Goal: Task Accomplishment & Management: Use online tool/utility

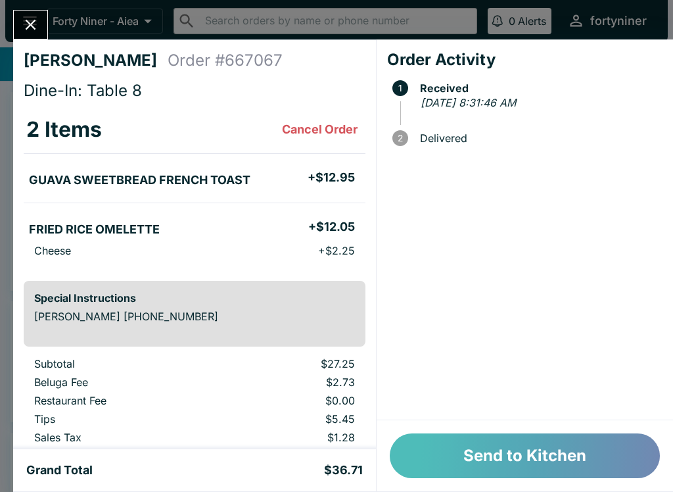
click at [508, 446] on button "Send to Kitchen" at bounding box center [525, 455] width 270 height 45
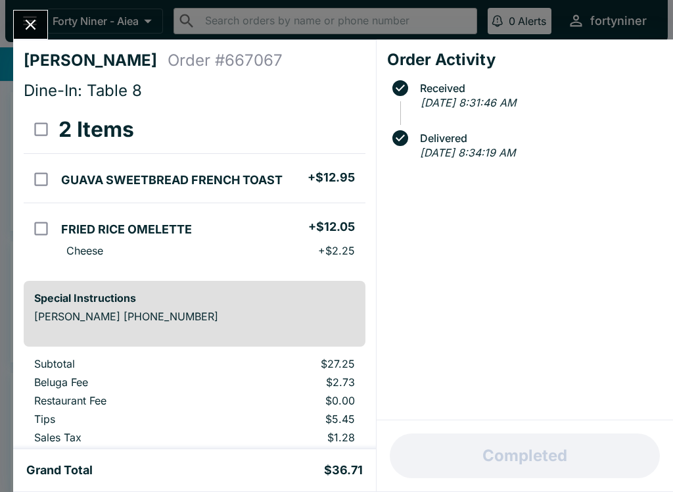
click at [27, 16] on icon "Close" at bounding box center [31, 25] width 18 height 18
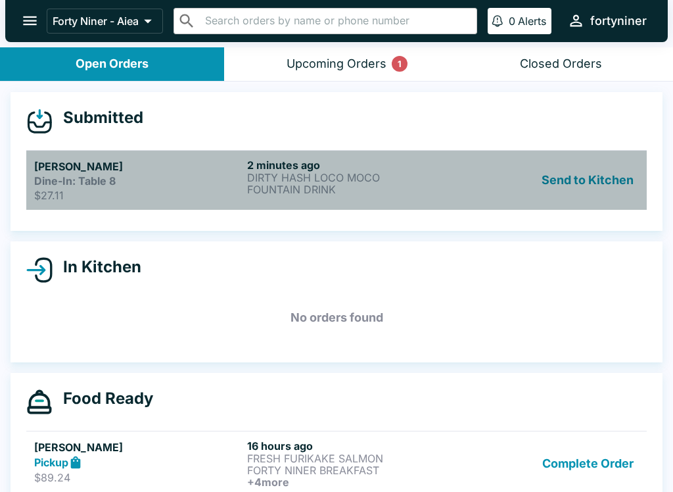
click at [179, 183] on div "Dine-In: Table 8" at bounding box center [138, 180] width 208 height 13
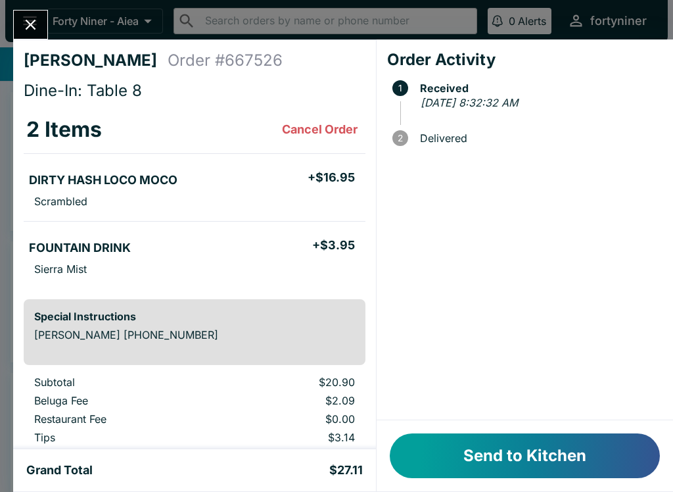
click at [531, 434] on button "Send to Kitchen" at bounding box center [525, 455] width 270 height 45
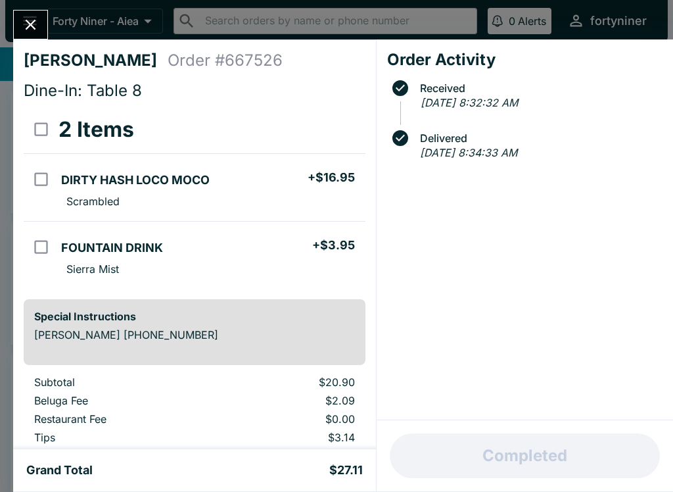
click at [29, 15] on button "Close" at bounding box center [31, 25] width 34 height 28
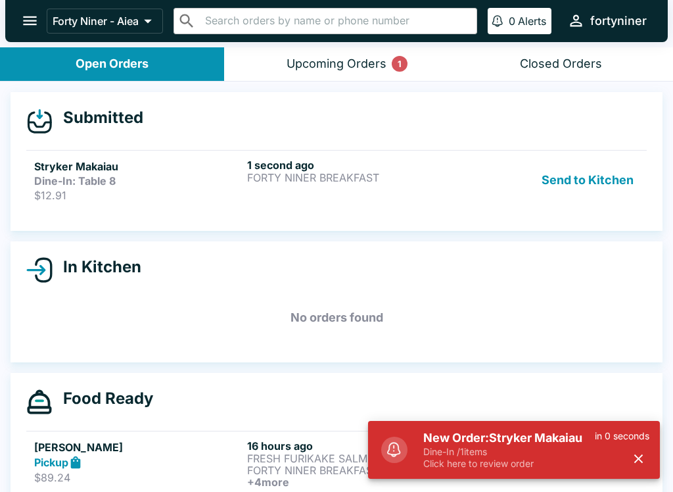
click at [178, 190] on p "$12.91" at bounding box center [138, 195] width 208 height 13
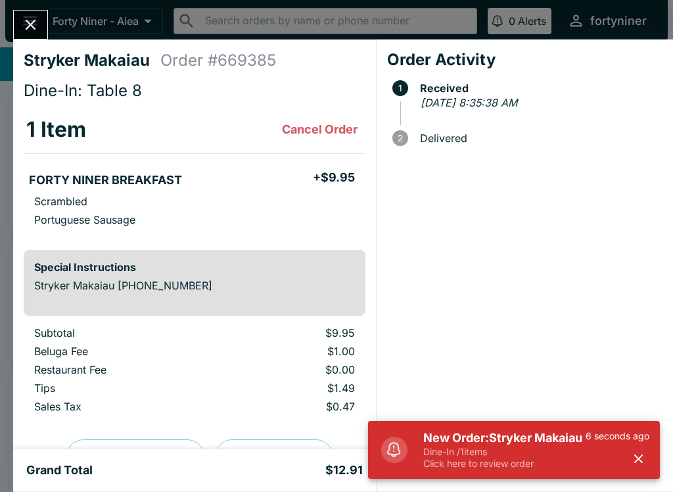
click at [634, 454] on icon "button" at bounding box center [638, 458] width 15 height 15
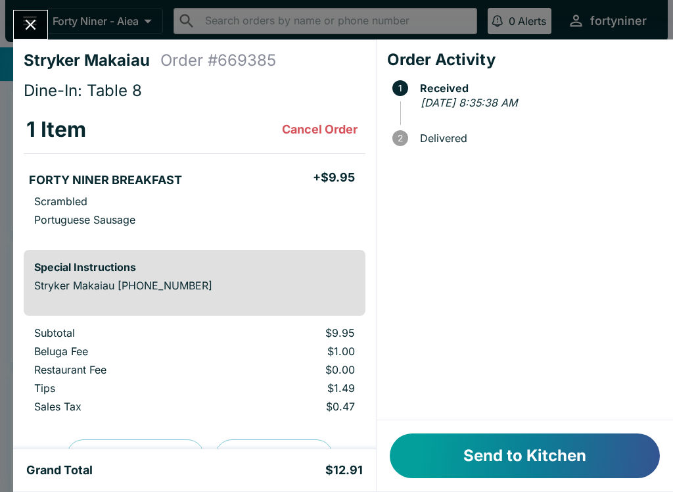
click at [546, 457] on button "Send to Kitchen" at bounding box center [525, 455] width 270 height 45
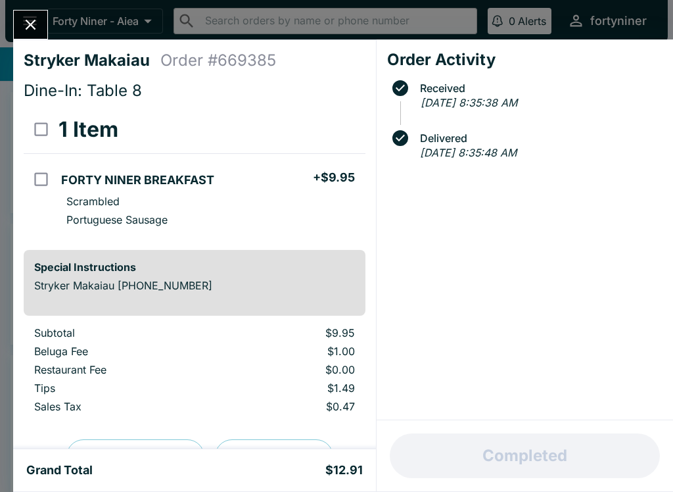
click at [26, 19] on icon "Close" at bounding box center [31, 25] width 18 height 18
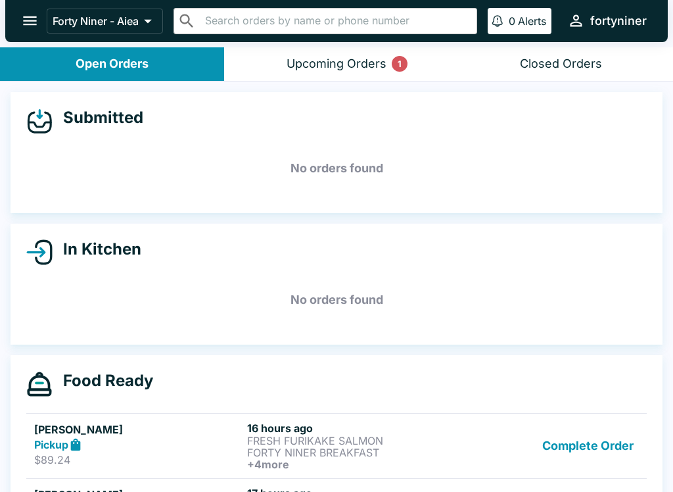
click at [570, 64] on div "Closed Orders" at bounding box center [561, 64] width 82 height 15
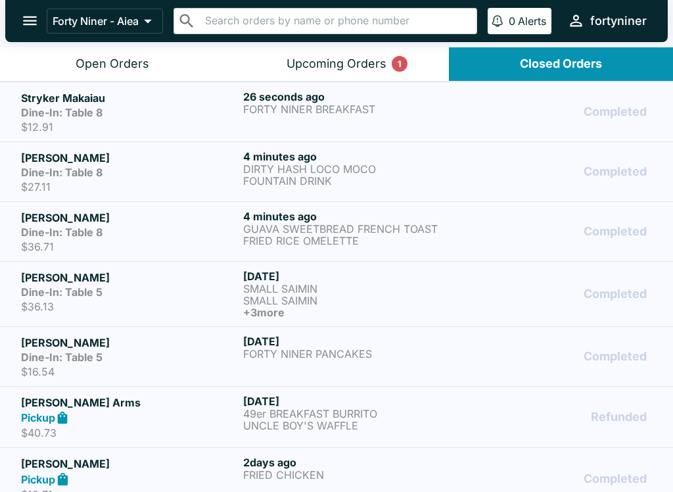
click at [122, 62] on div "Open Orders" at bounding box center [113, 64] width 74 height 15
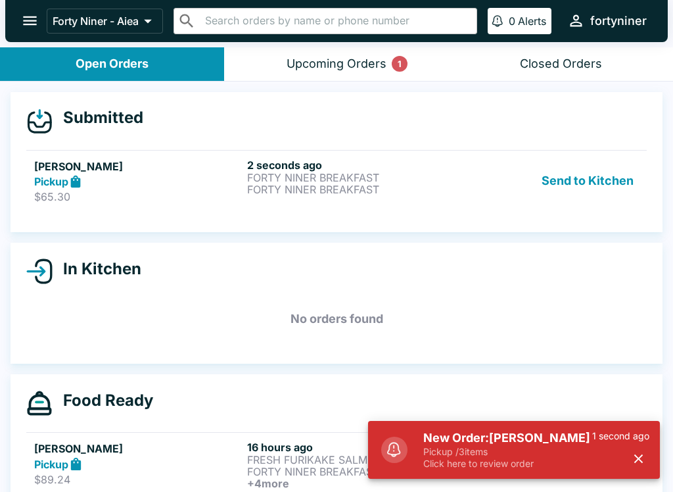
click at [178, 178] on div "Pickup" at bounding box center [138, 181] width 208 height 15
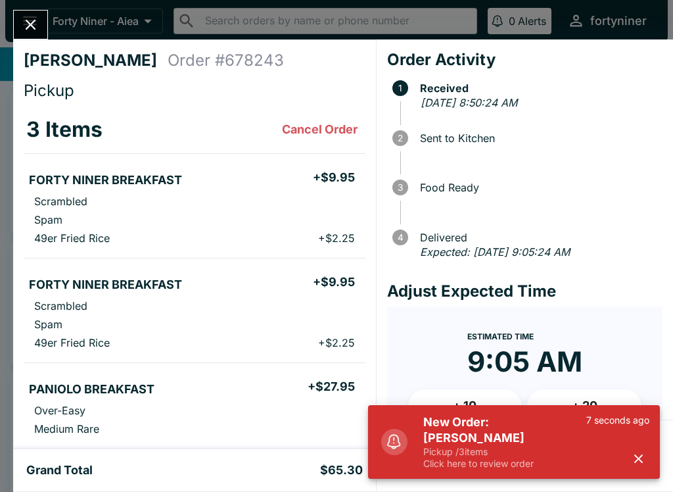
click at [644, 446] on div "7 seconds ago" at bounding box center [618, 441] width 63 height 55
click at [639, 453] on icon "button" at bounding box center [638, 458] width 15 height 15
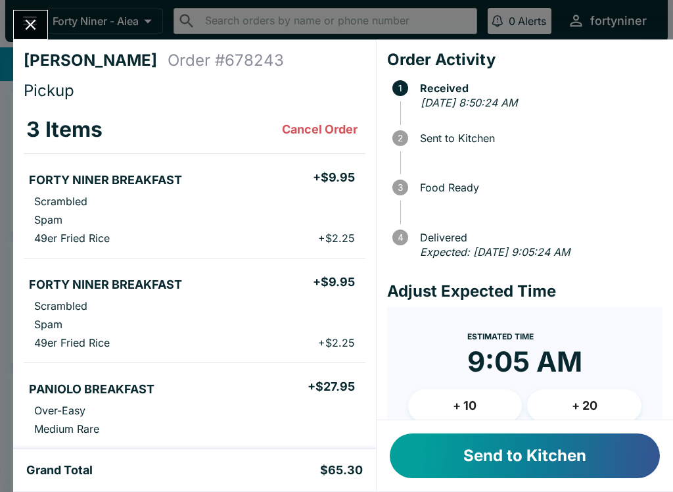
click at [546, 471] on button "Send to Kitchen" at bounding box center [525, 455] width 270 height 45
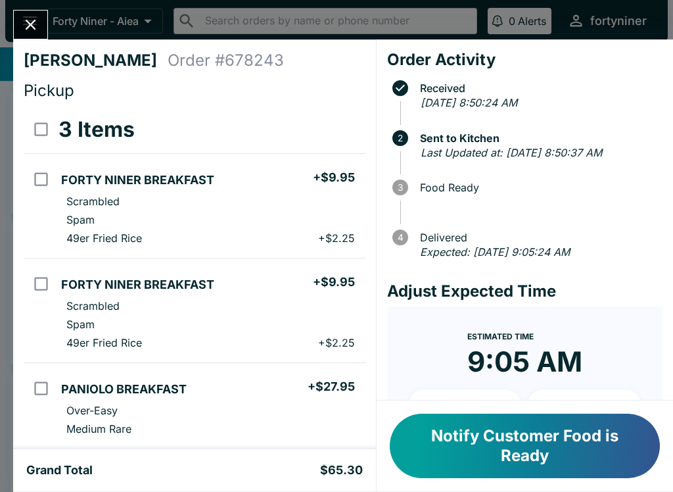
click at [32, 27] on icon "Close" at bounding box center [31, 25] width 18 height 18
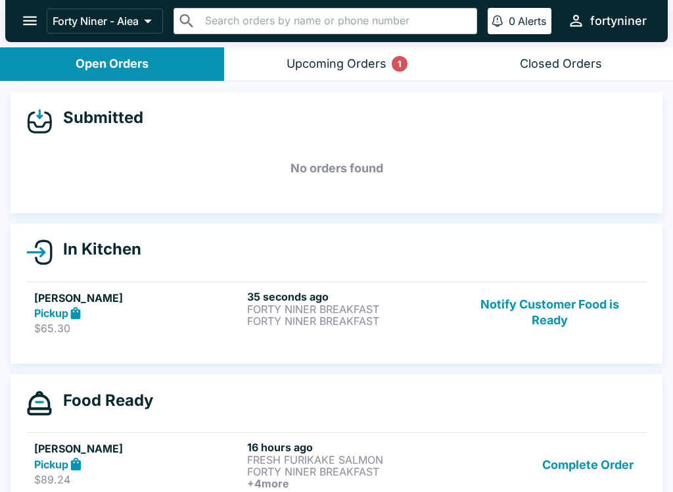
click at [318, 70] on div "Upcoming Orders 1" at bounding box center [337, 64] width 100 height 15
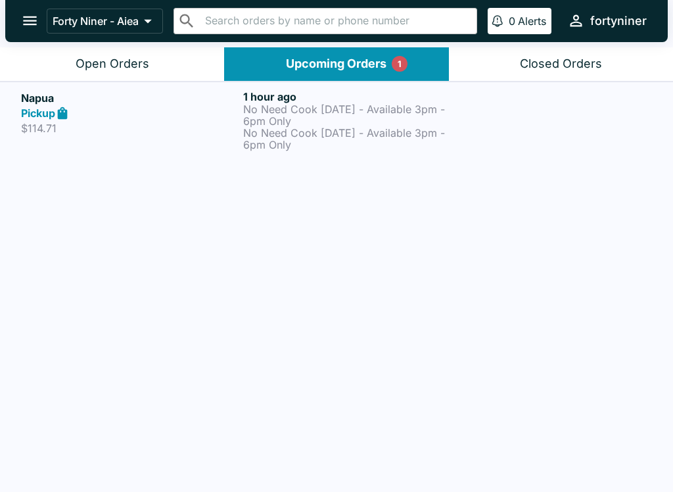
click at [435, 142] on p "No Need Cook [DATE] - Available 3pm - 6pm Only" at bounding box center [351, 139] width 217 height 24
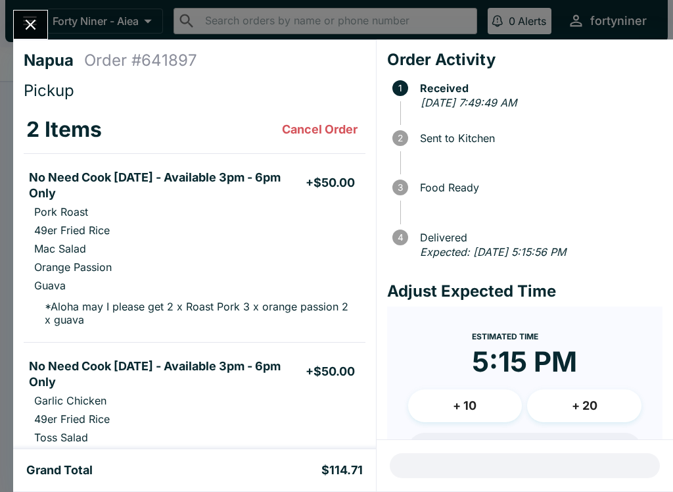
click at [37, 8] on div "Napua Order # 641897 Pickup 2 Items Cancel Order No Need Cook [DATE] - Availabl…" at bounding box center [336, 246] width 673 height 492
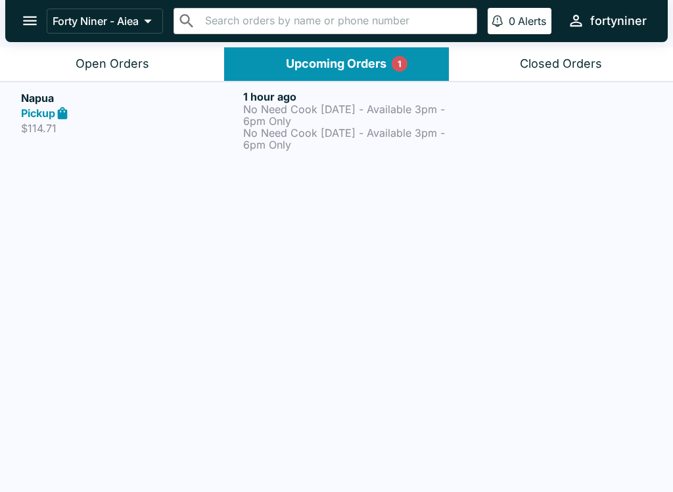
click at [103, 57] on div "Open Orders" at bounding box center [113, 64] width 74 height 15
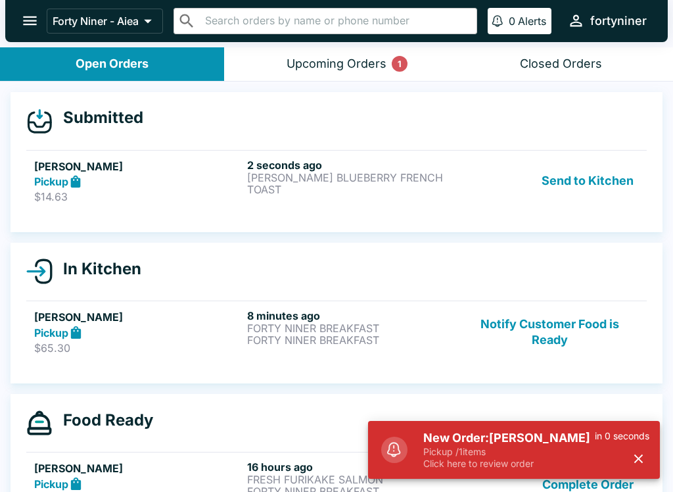
click at [182, 183] on div "Pickup" at bounding box center [138, 181] width 208 height 15
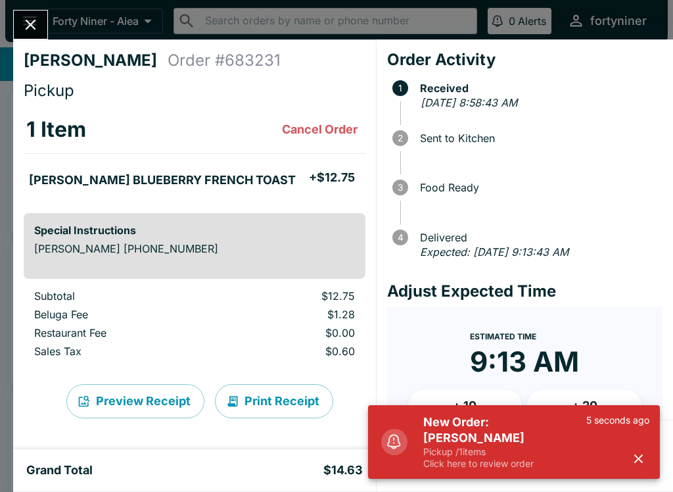
click at [642, 458] on icon "button" at bounding box center [638, 458] width 15 height 15
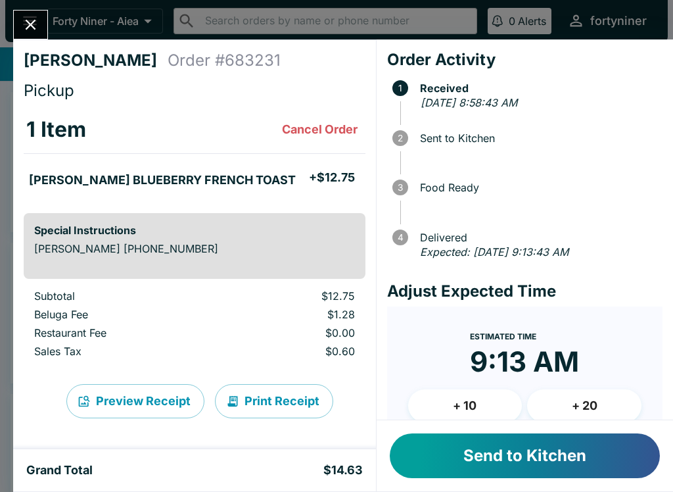
click at [571, 462] on button "Send to Kitchen" at bounding box center [525, 455] width 270 height 45
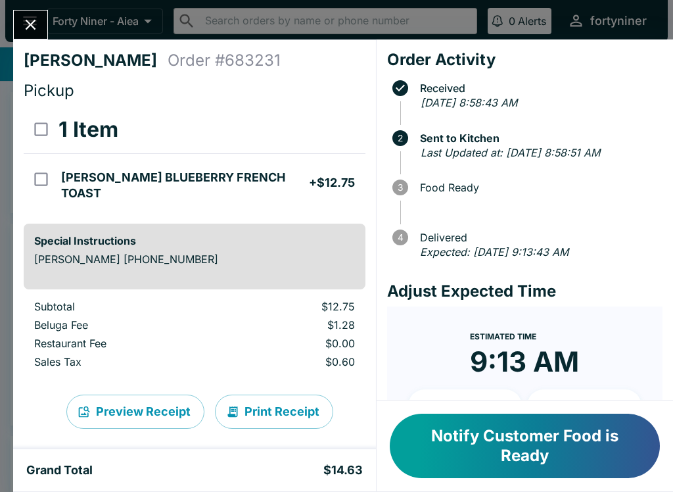
click at [22, 13] on button "Close" at bounding box center [31, 25] width 34 height 28
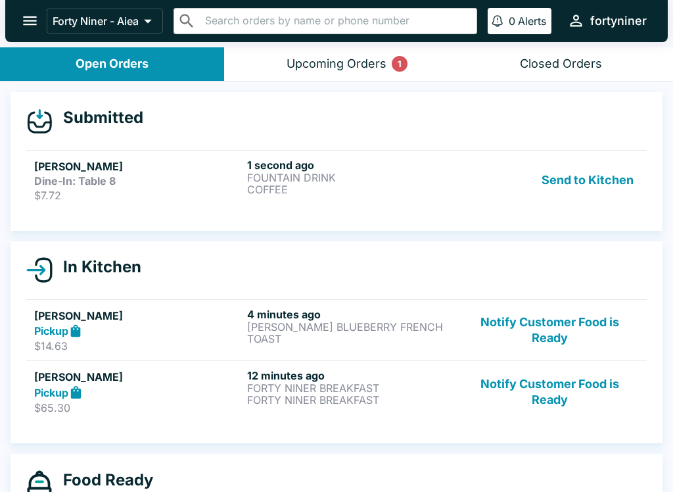
click at [402, 185] on p "COFFEE" at bounding box center [351, 189] width 208 height 12
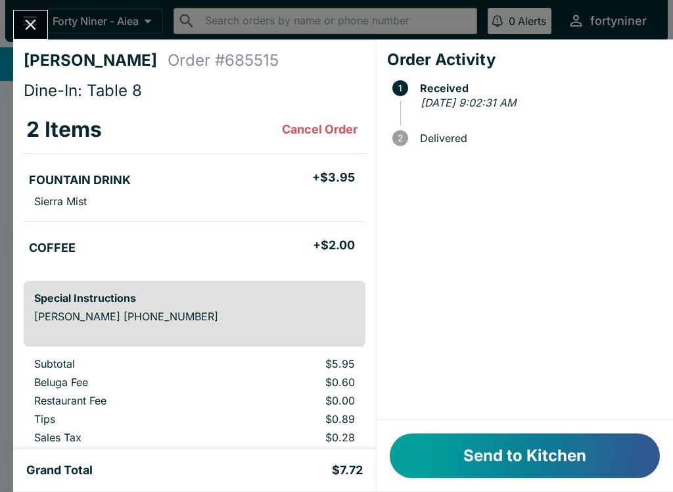
click at [519, 439] on button "Send to Kitchen" at bounding box center [525, 455] width 270 height 45
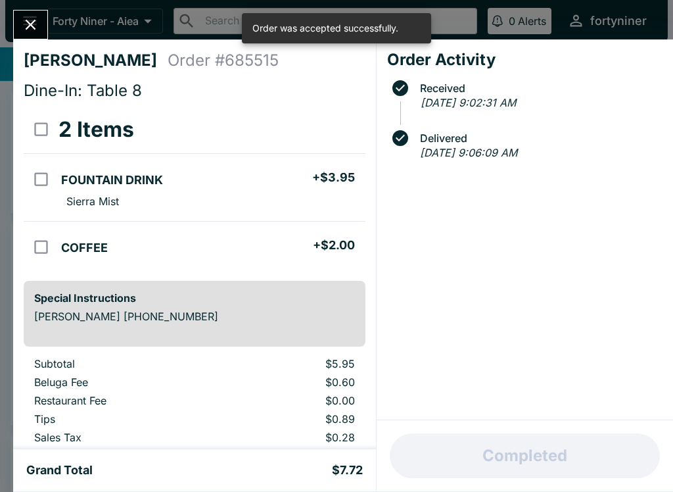
click at [24, 24] on icon "Close" at bounding box center [31, 25] width 18 height 18
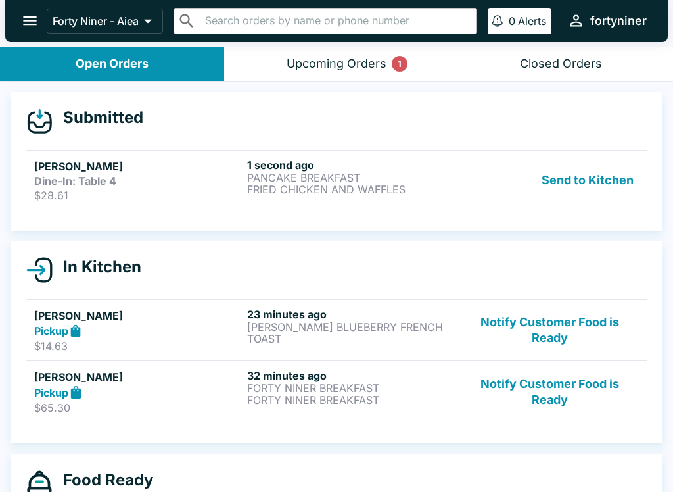
click at [172, 178] on div "Dine-In: Table 4" at bounding box center [138, 180] width 208 height 13
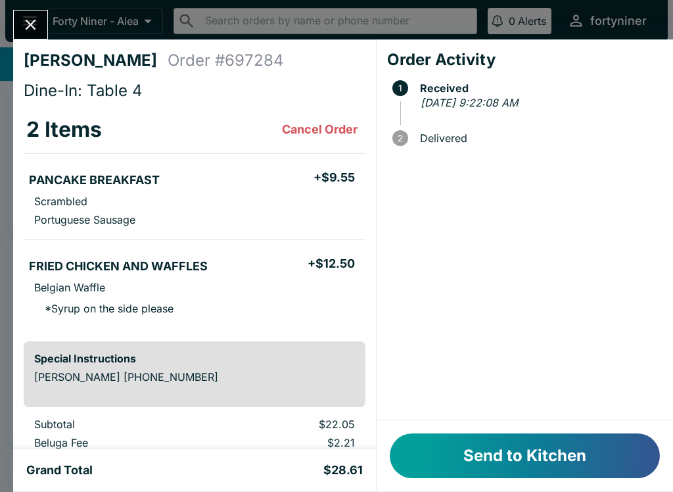
click at [489, 433] on button "Send to Kitchen" at bounding box center [525, 455] width 270 height 45
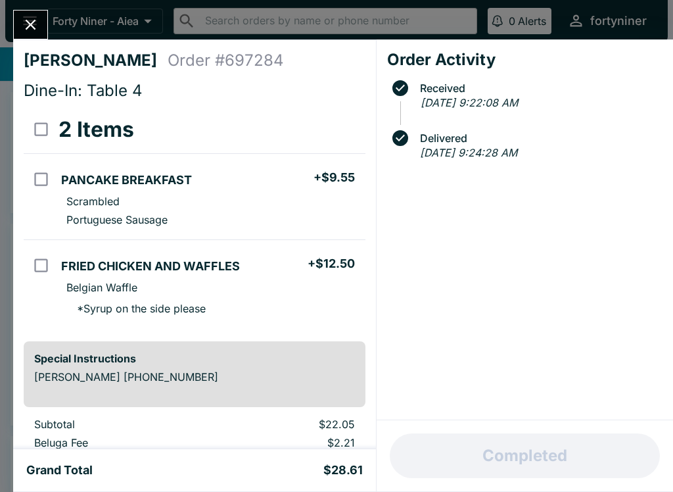
click at [26, 17] on icon "Close" at bounding box center [31, 25] width 18 height 18
